Goal: Task Accomplishment & Management: Manage account settings

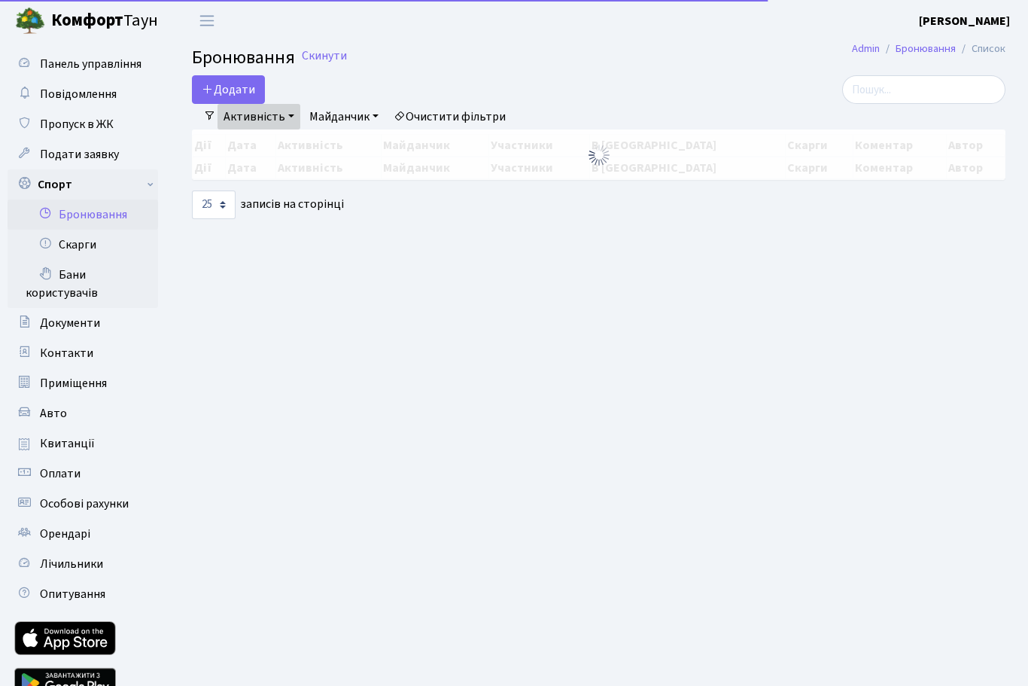
select select "25"
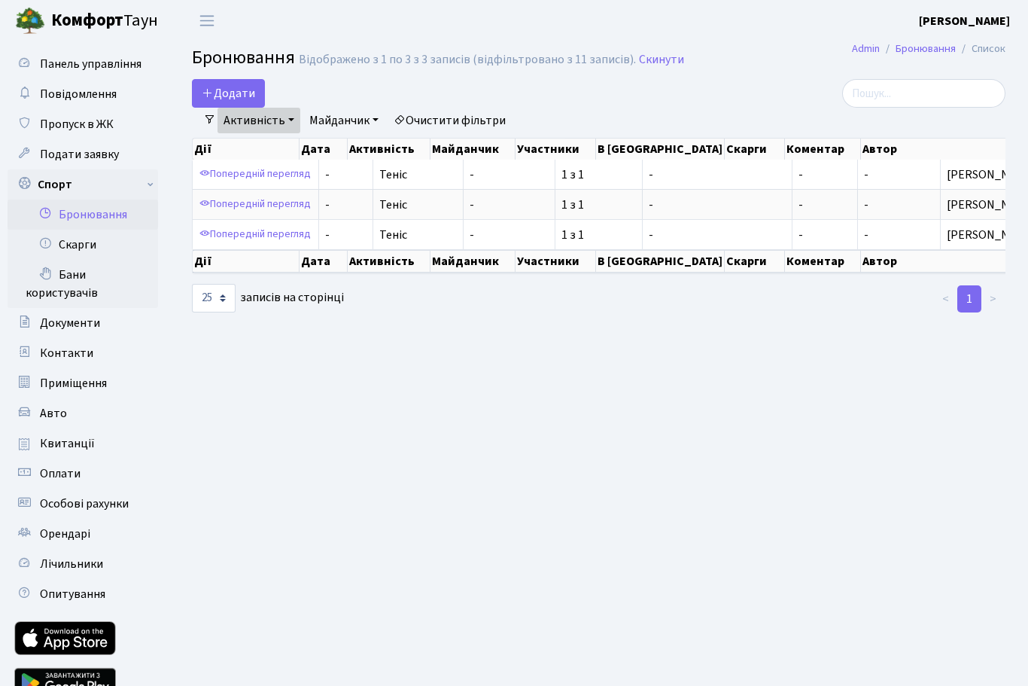
click at [87, 19] on b "Комфорт" at bounding box center [87, 20] width 72 height 24
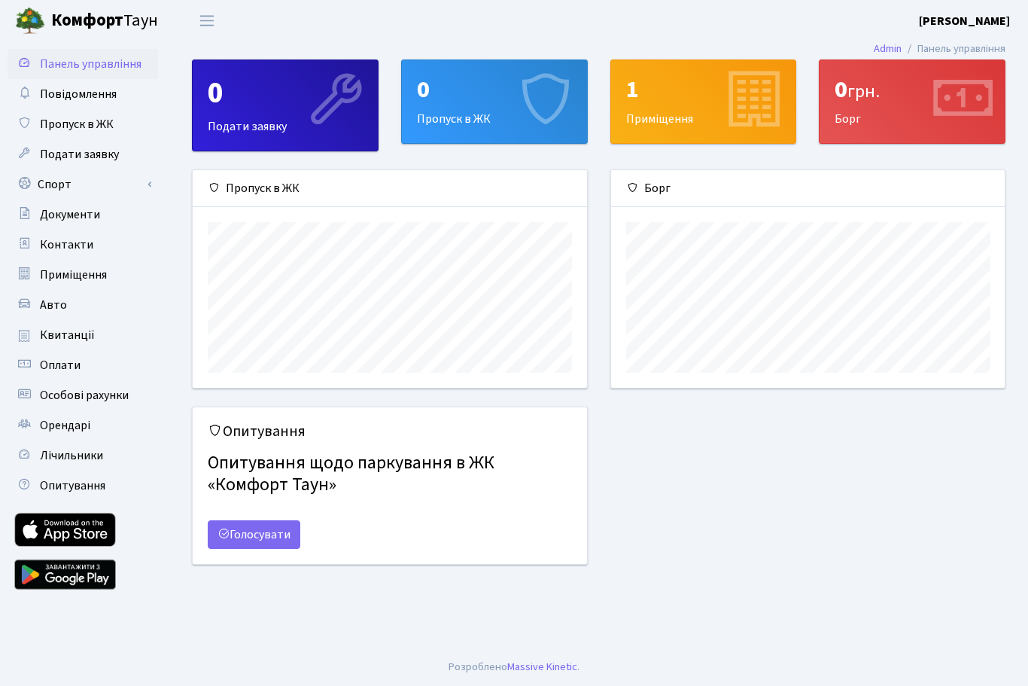
scroll to position [217, 394]
click at [67, 184] on link "Спорт" at bounding box center [83, 184] width 150 height 30
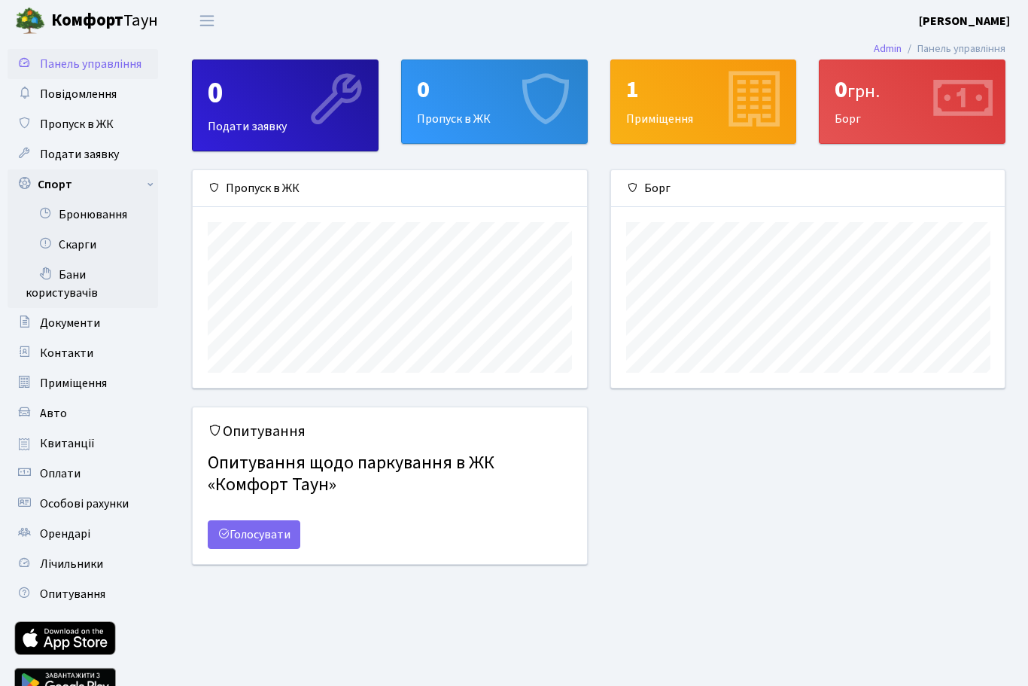
click at [104, 214] on link "Бронювання" at bounding box center [83, 214] width 150 height 30
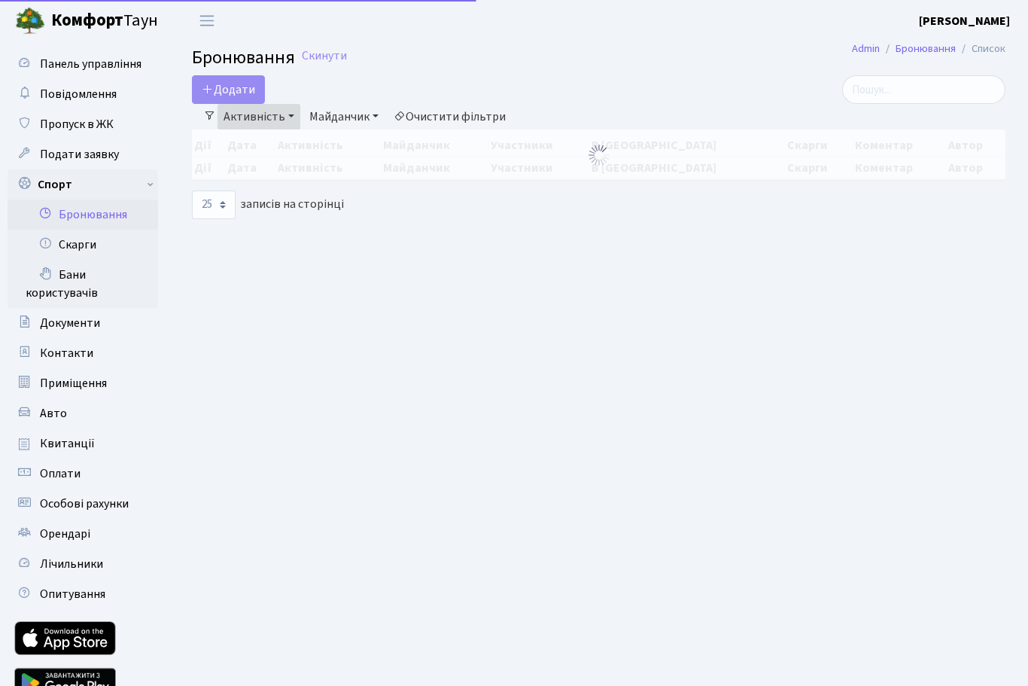
select select "25"
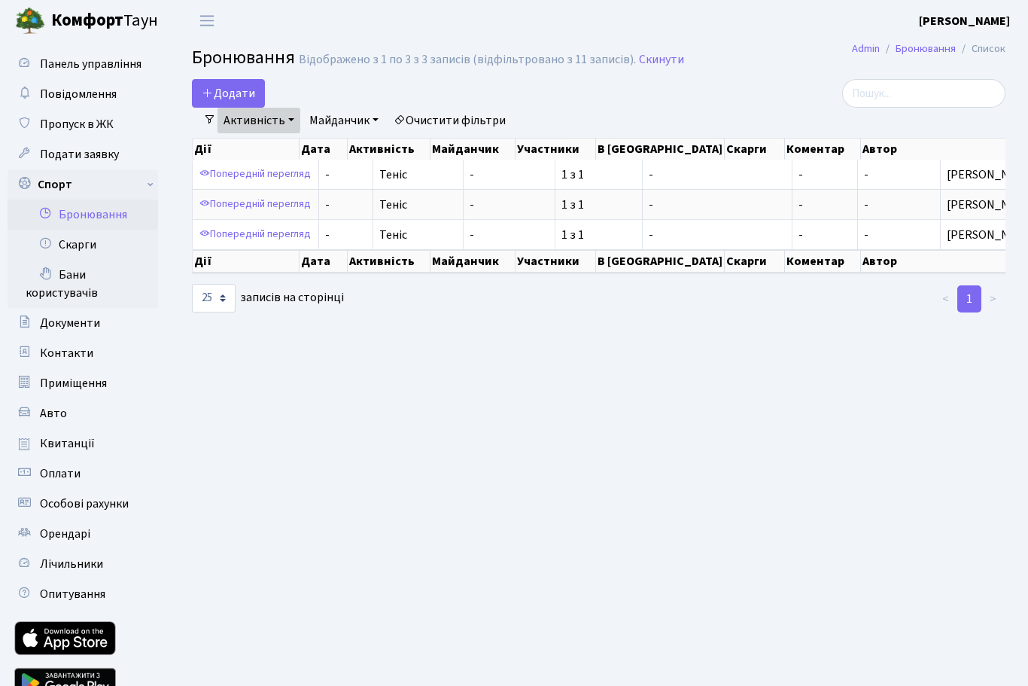
click at [272, 120] on link "Активність" at bounding box center [258, 121] width 83 height 26
click at [269, 123] on link "Активність" at bounding box center [258, 121] width 83 height 26
click at [286, 118] on link "Активність" at bounding box center [258, 121] width 83 height 26
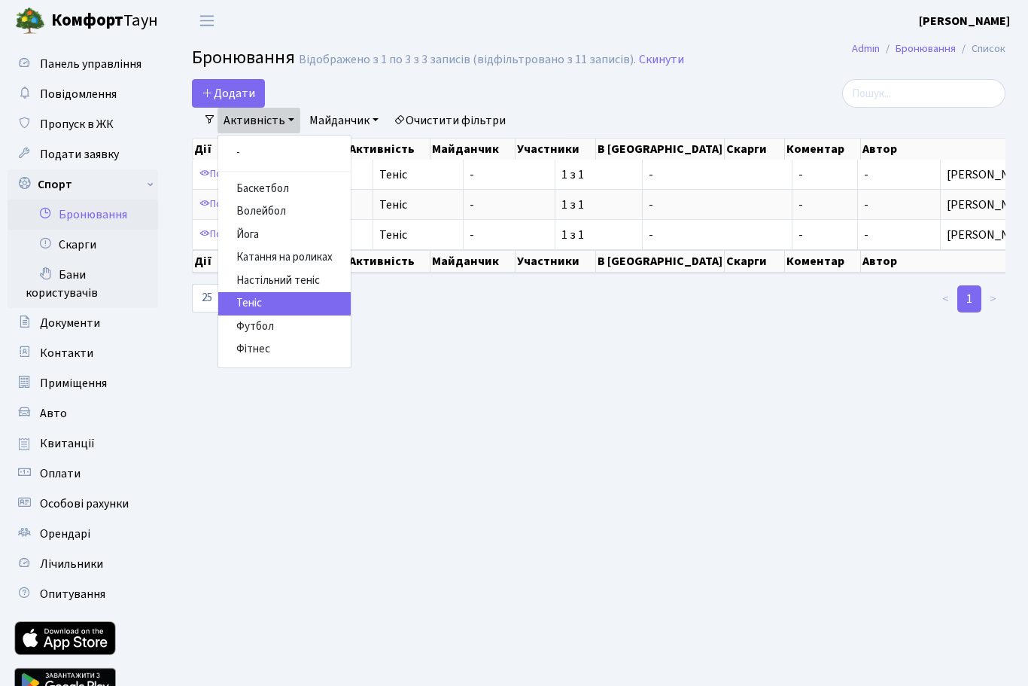
click at [271, 320] on link "Футбол" at bounding box center [284, 326] width 132 height 23
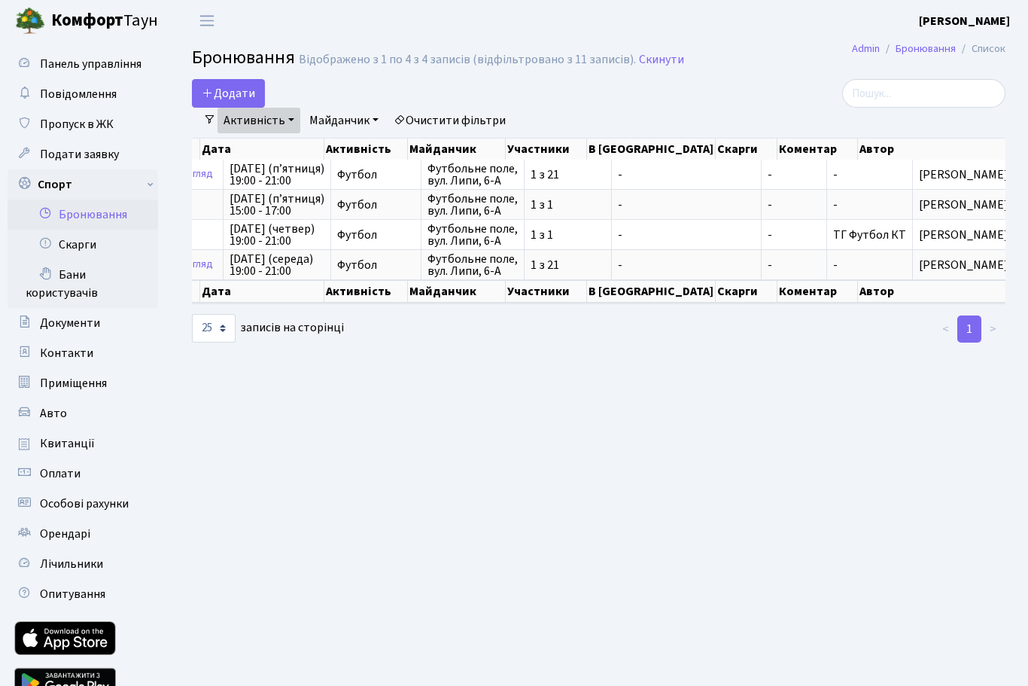
scroll to position [0, 182]
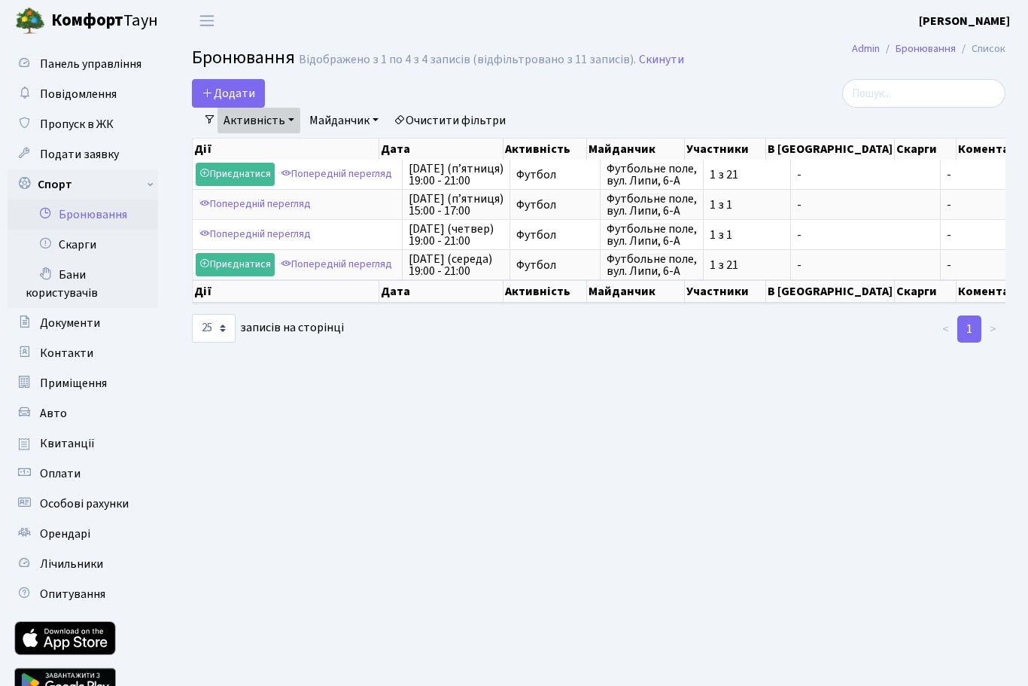
click at [269, 120] on link "Активність" at bounding box center [258, 121] width 83 height 26
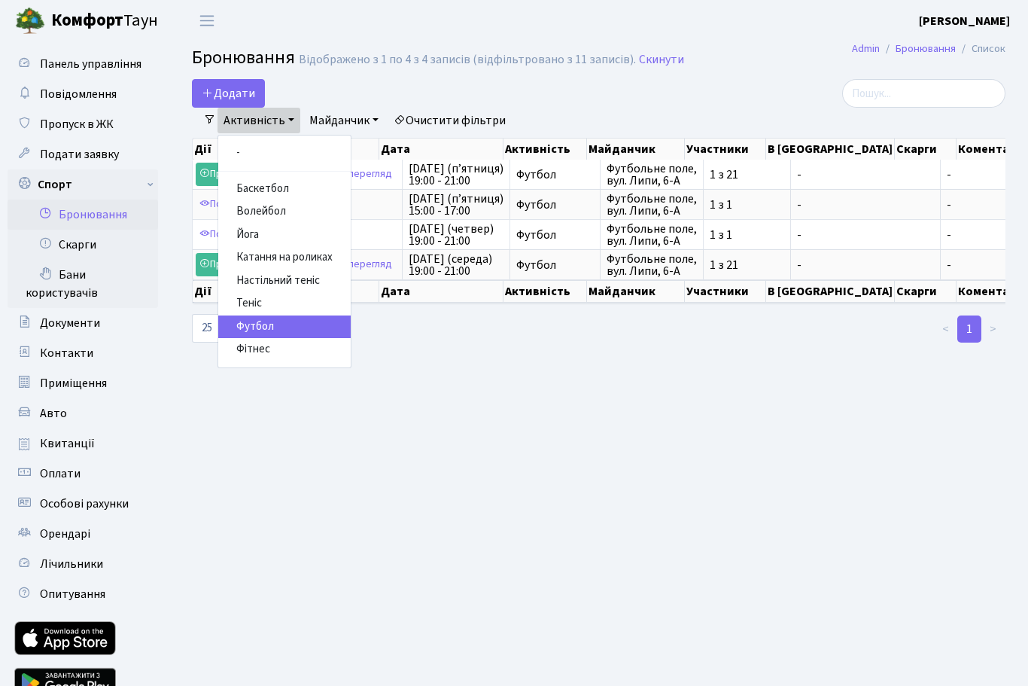
click at [272, 296] on link "Теніс" at bounding box center [284, 303] width 132 height 23
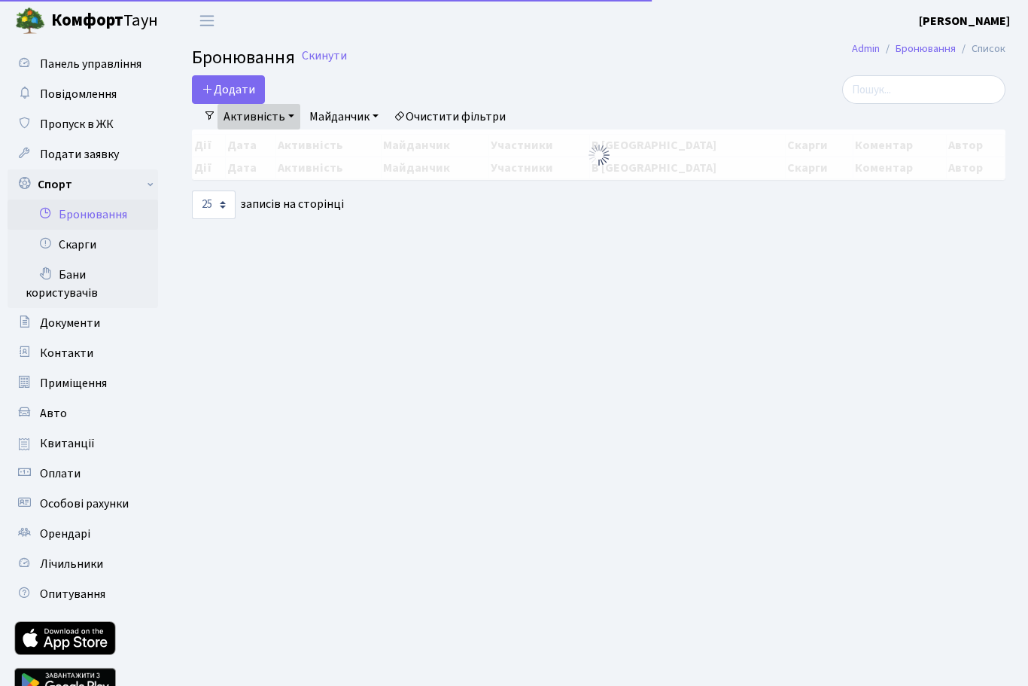
select select "25"
